Goal: Task Accomplishment & Management: Use online tool/utility

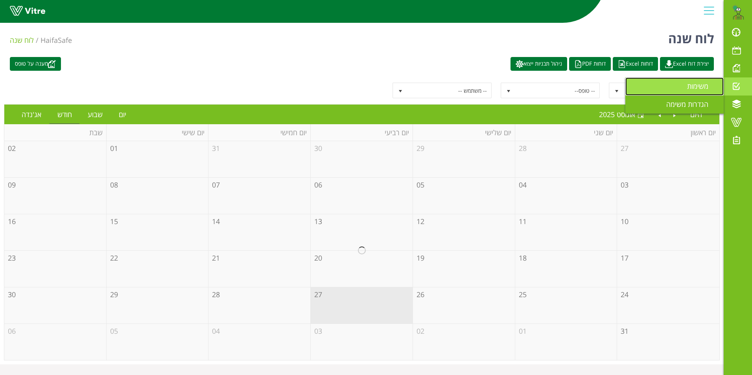
click at [698, 87] on span "משימות" at bounding box center [702, 85] width 31 height 9
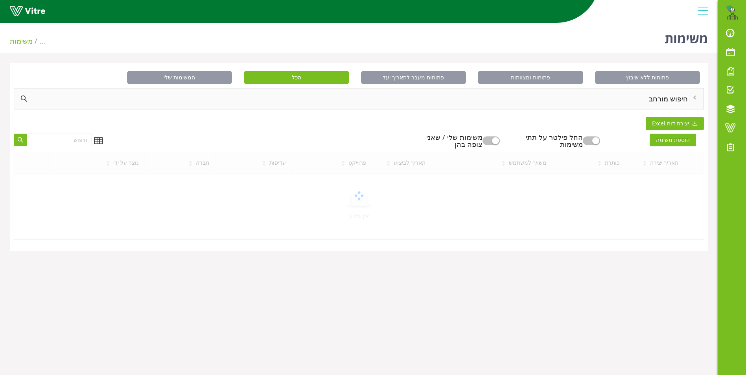
click at [675, 97] on div "חיפוש מורחב" at bounding box center [358, 98] width 689 height 20
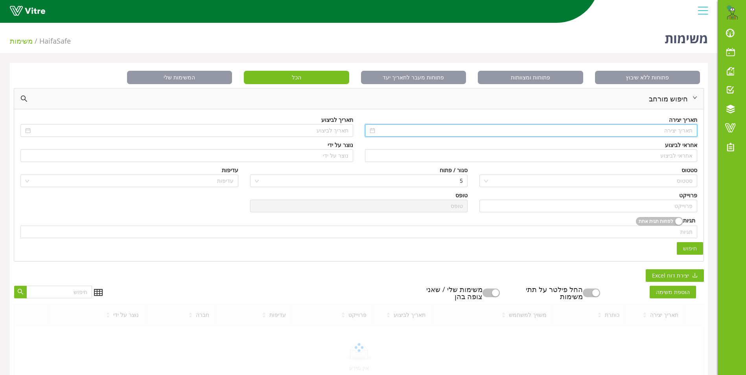
click at [674, 128] on input at bounding box center [535, 130] width 316 height 9
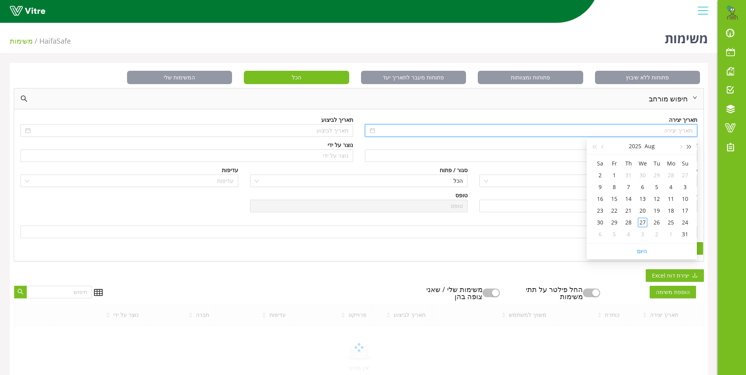
click at [691, 146] on button "button" at bounding box center [689, 146] width 9 height 16
type input "[DATE]"
click at [688, 191] on div "4" at bounding box center [684, 186] width 9 height 9
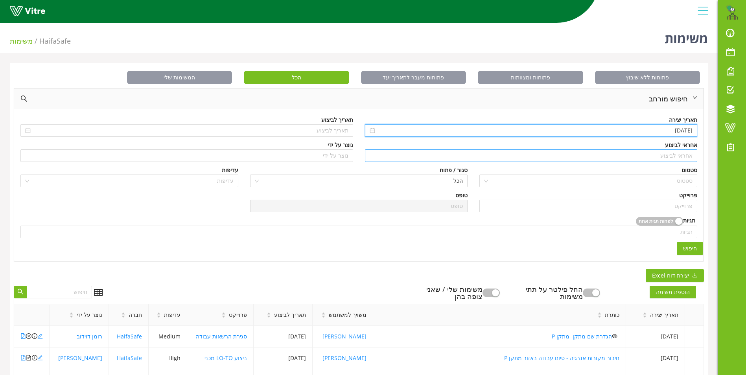
click at [682, 156] on input "search" at bounding box center [531, 156] width 323 height 12
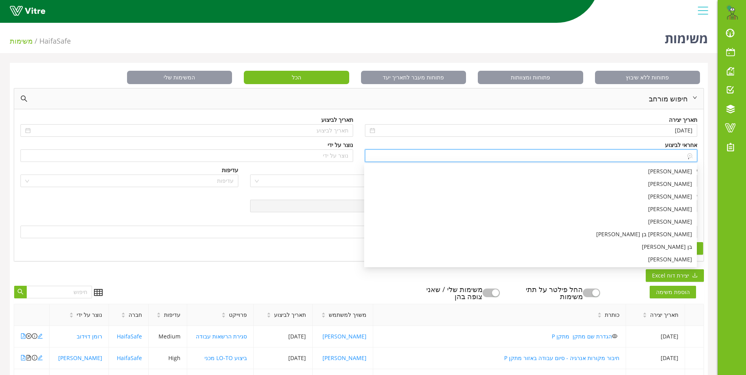
click at [682, 156] on input "בן" at bounding box center [531, 156] width 323 height 12
click at [677, 223] on div "[PERSON_NAME]" at bounding box center [530, 221] width 323 height 9
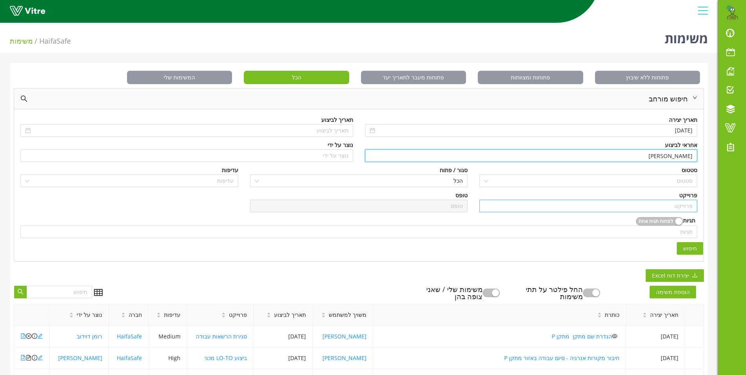
type input "[PERSON_NAME]"
click at [681, 203] on input "search" at bounding box center [588, 206] width 208 height 12
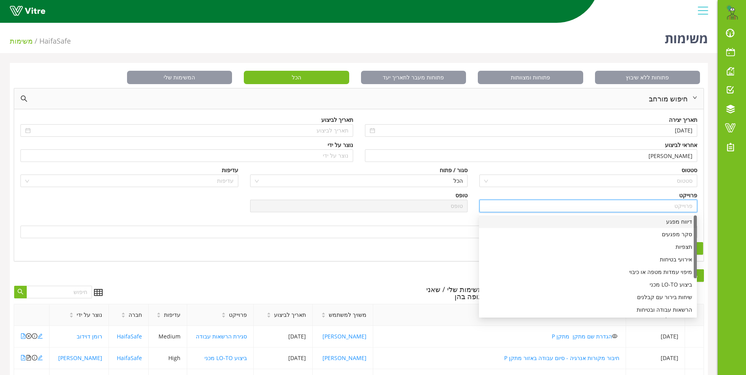
click at [684, 223] on div "דיווח מפגע" at bounding box center [588, 221] width 208 height 9
type input "דיווח מפגע"
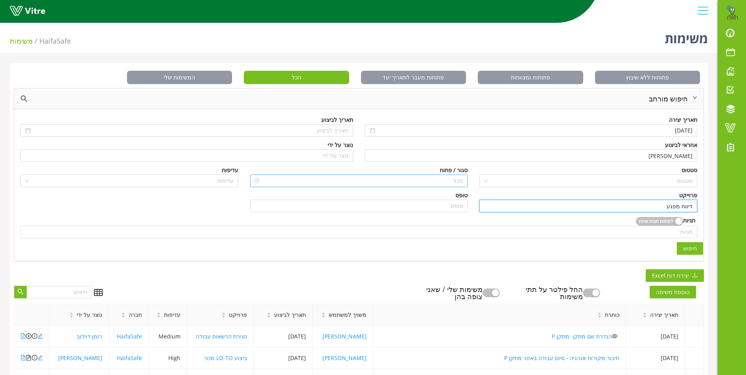
click at [460, 181] on span "הכל" at bounding box center [359, 181] width 208 height 12
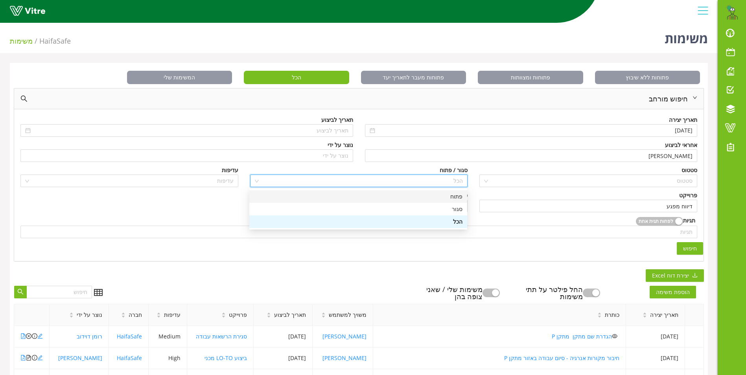
click at [458, 198] on div "פתוח" at bounding box center [358, 196] width 208 height 9
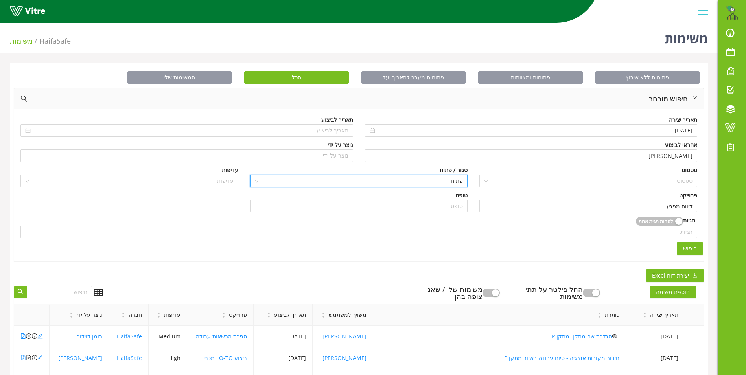
click at [692, 244] on span "חיפוש" at bounding box center [690, 248] width 14 height 9
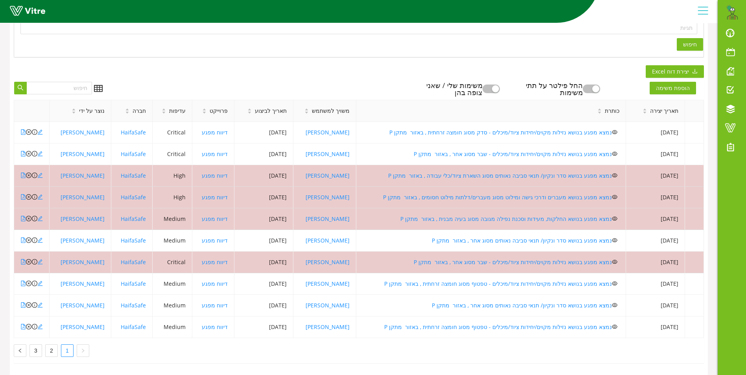
scroll to position [210, 0]
click at [51, 345] on link "2" at bounding box center [52, 351] width 12 height 12
